Goal: Task Accomplishment & Management: Use online tool/utility

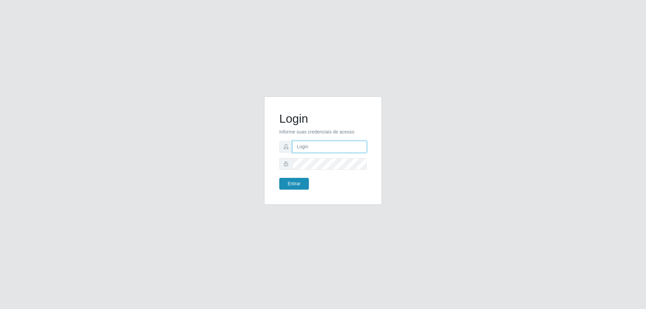
type input "[EMAIL_ADDRESS][DOMAIN_NAME]"
click at [294, 187] on button "Entrar" at bounding box center [294, 184] width 30 height 12
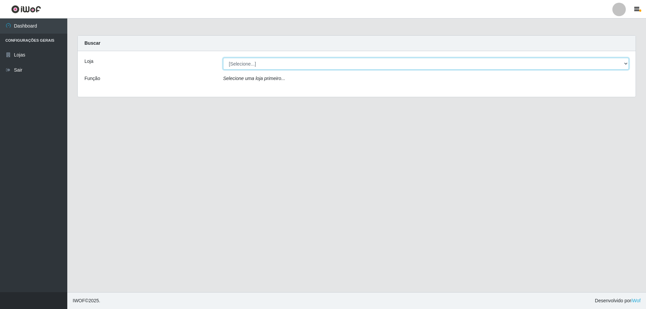
click at [626, 65] on select "[Selecione...] SuperShow Bis - [GEOGRAPHIC_DATA]" at bounding box center [426, 64] width 406 height 12
select select "59"
click at [223, 58] on select "[Selecione...] SuperShow Bis - [GEOGRAPHIC_DATA]" at bounding box center [426, 64] width 406 height 12
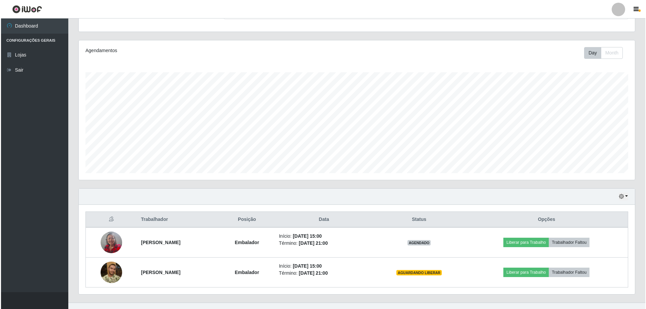
scroll to position [78, 0]
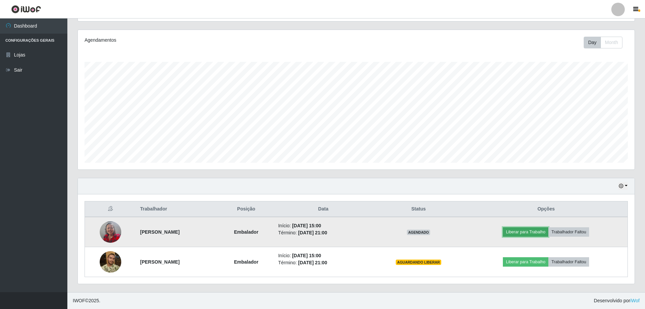
click at [532, 232] on button "Liberar para Trabalho" at bounding box center [525, 232] width 45 height 9
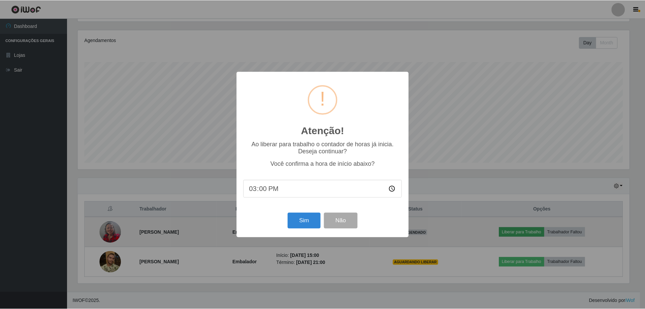
scroll to position [140, 553]
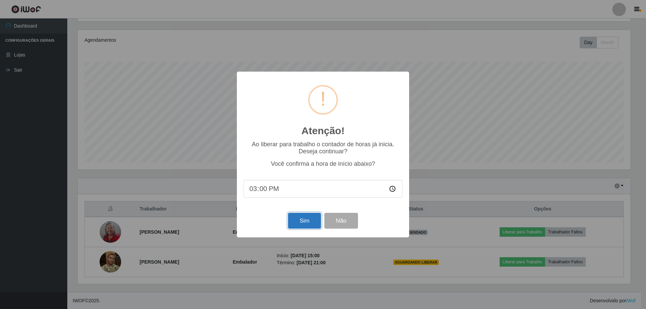
click at [307, 221] on button "Sim" at bounding box center [304, 221] width 33 height 16
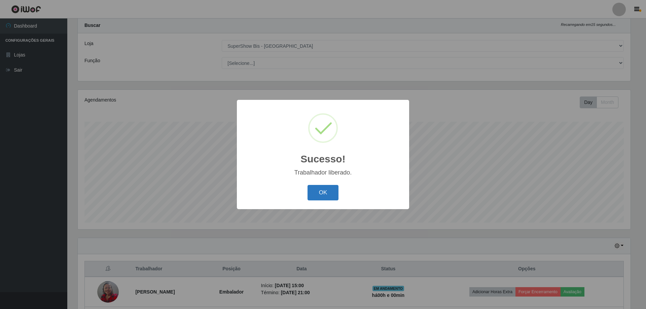
click at [327, 197] on button "OK" at bounding box center [323, 193] width 31 height 16
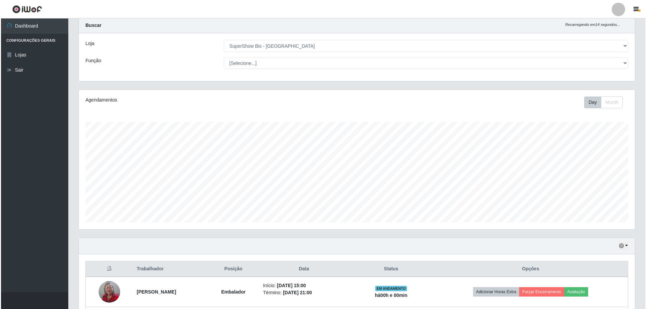
scroll to position [78, 0]
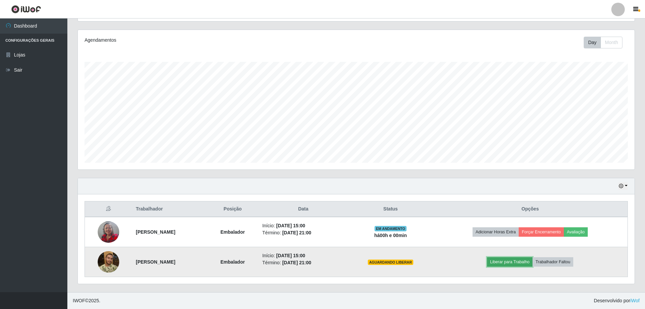
click at [515, 264] on button "Liberar para Trabalho" at bounding box center [509, 261] width 45 height 9
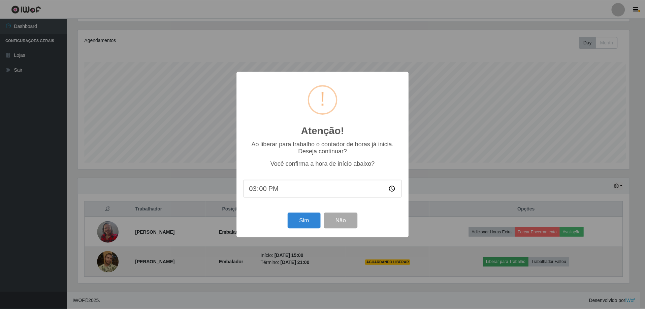
scroll to position [140, 553]
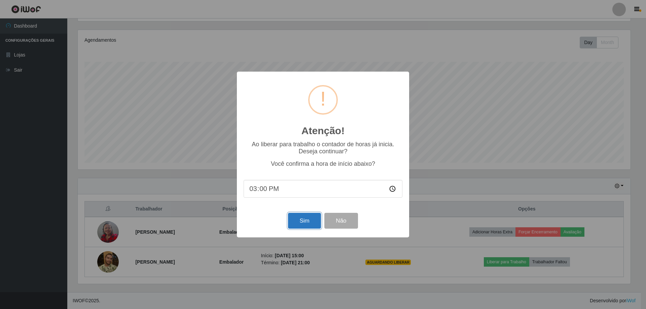
click at [305, 221] on button "Sim" at bounding box center [304, 221] width 33 height 16
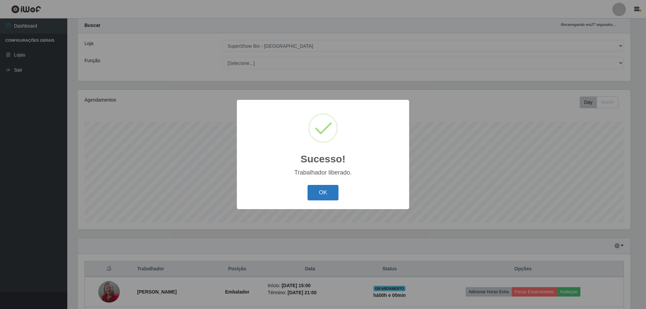
click at [324, 191] on button "OK" at bounding box center [323, 193] width 31 height 16
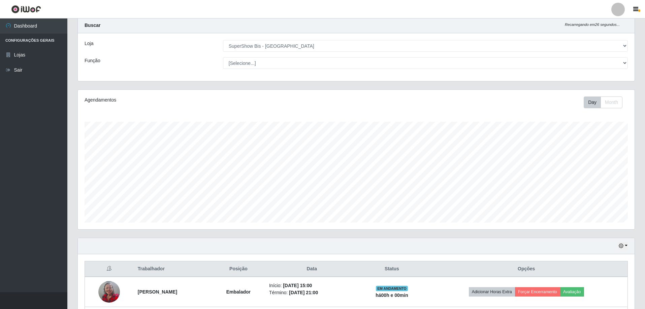
scroll to position [78, 0]
